Goal: Navigation & Orientation: Find specific page/section

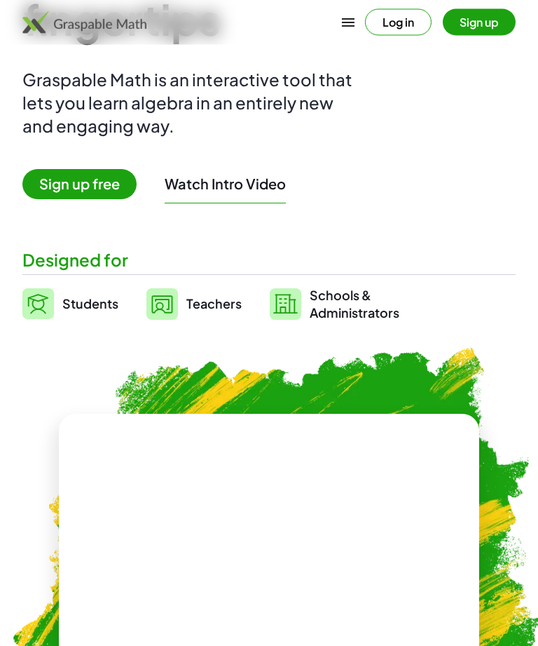
scroll to position [140, 0]
click at [186, 313] on link "Teachers" at bounding box center [194, 303] width 95 height 35
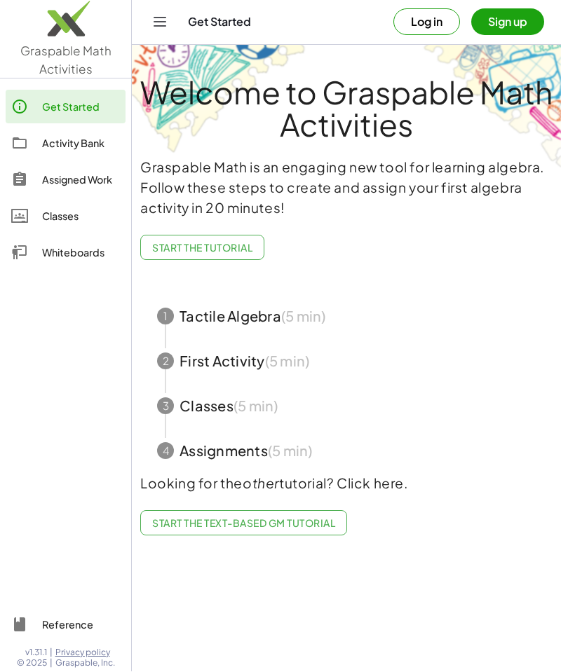
scroll to position [46, 0]
click at [67, 255] on div "Whiteboards" at bounding box center [81, 253] width 78 height 17
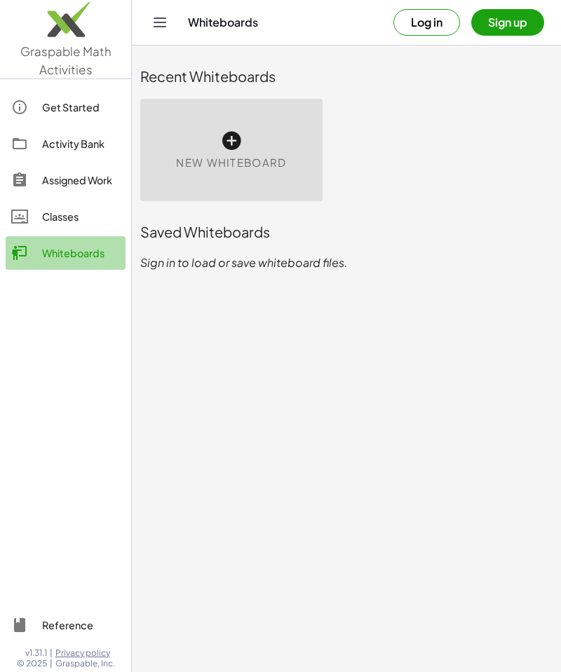
click at [57, 265] on link "Whiteboards" at bounding box center [66, 253] width 120 height 34
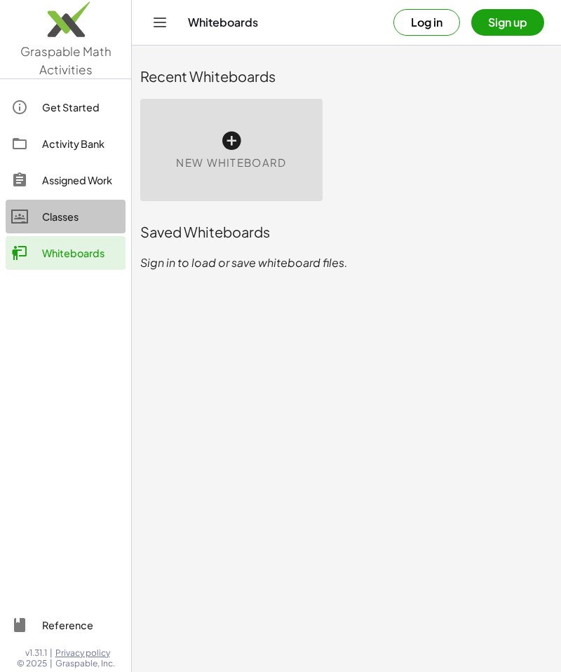
click at [52, 217] on div "Classes" at bounding box center [81, 216] width 78 height 17
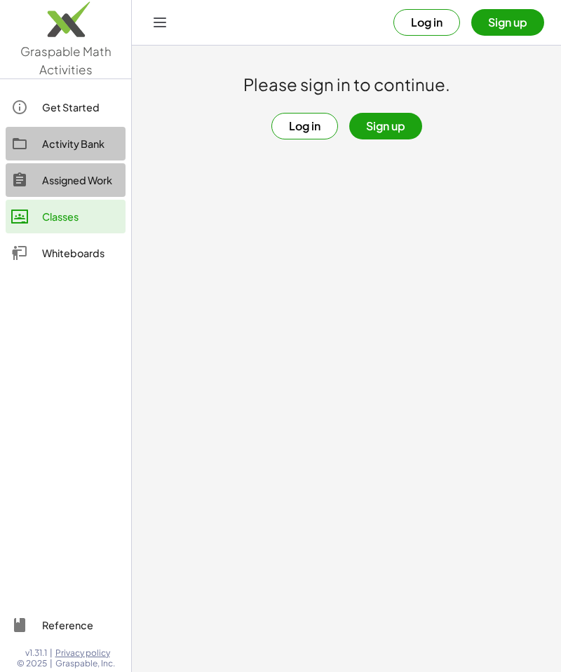
click at [39, 149] on div at bounding box center [26, 143] width 31 height 17
